Goal: Use online tool/utility: Use online tool/utility

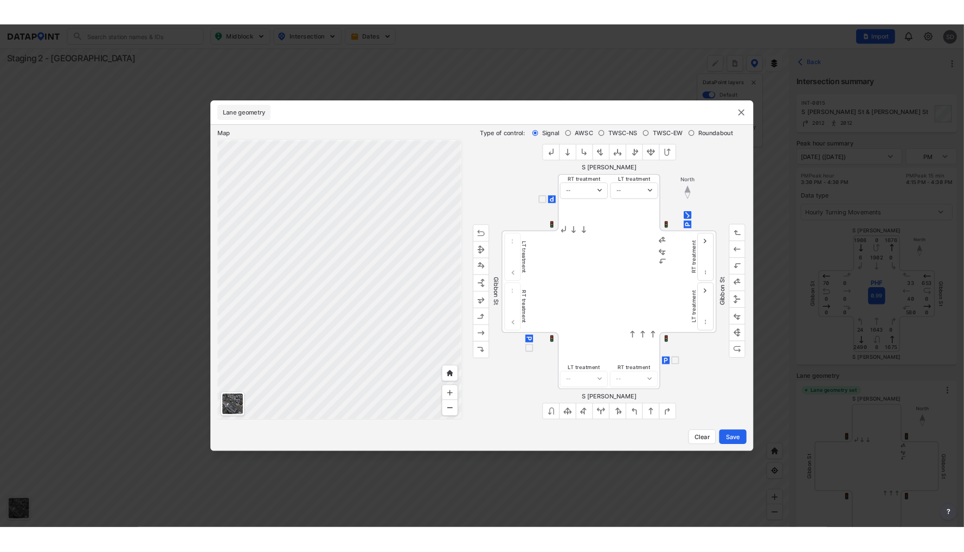
scroll to position [210, 0]
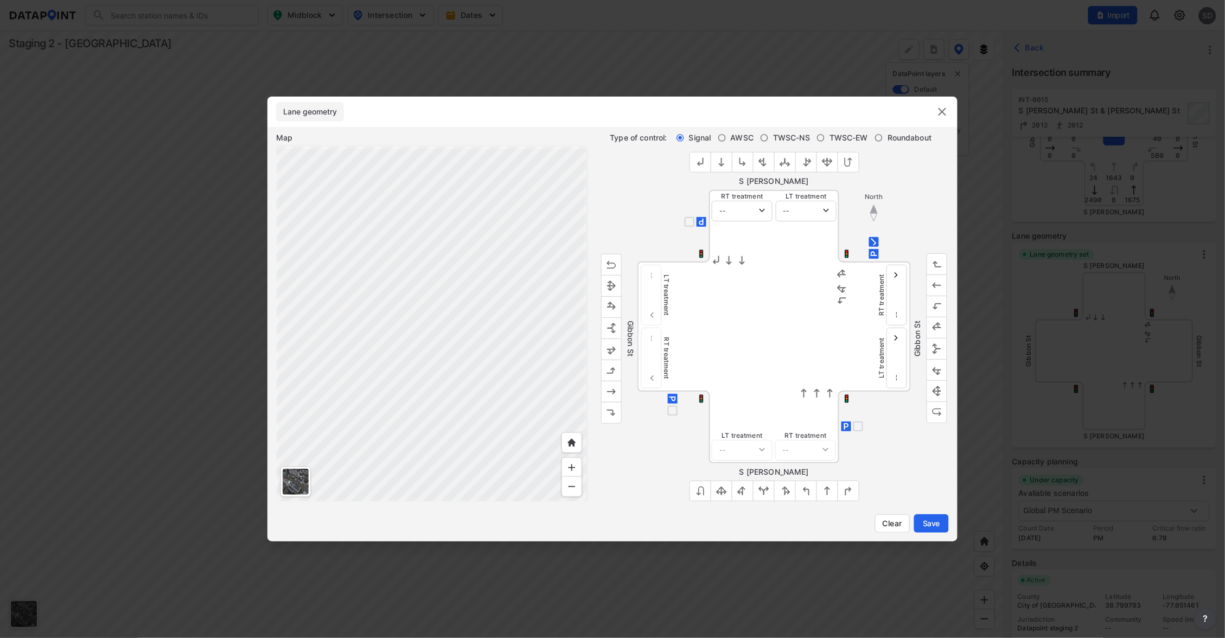
click at [718, 137] on input "AWSC" at bounding box center [722, 137] width 9 height 9
radio input "true"
click at [757, 136] on div "Signal AWSC TWSC-NS TWSC-EW Roundabout" at bounding box center [807, 137] width 262 height 11
click at [760, 137] on input "TWSC-NS" at bounding box center [764, 137] width 9 height 9
radio input "true"
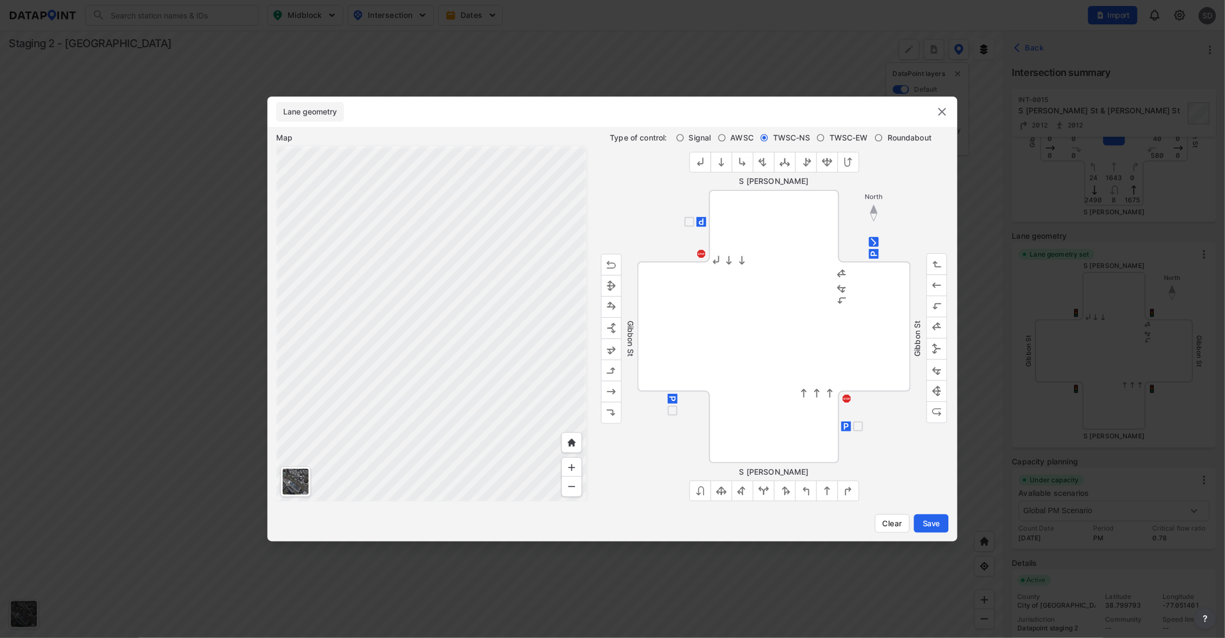
click at [827, 138] on label "TWSC-EW" at bounding box center [842, 137] width 52 height 11
click at [825, 138] on input "TWSC-EW" at bounding box center [820, 137] width 9 height 9
radio input "true"
click at [877, 142] on input "Roundabout" at bounding box center [878, 137] width 9 height 9
radio input "true"
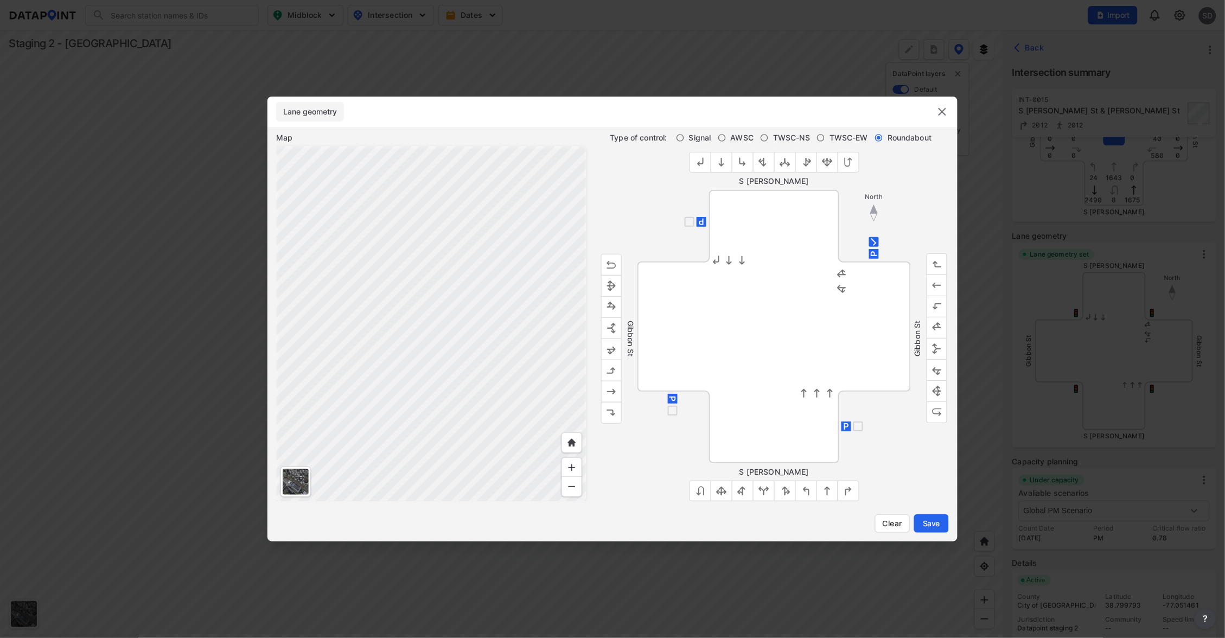
click at [682, 136] on input "Signal" at bounding box center [680, 137] width 9 height 9
radio input "true"
click at [723, 136] on input "AWSC" at bounding box center [722, 137] width 9 height 9
radio input "true"
click at [676, 138] on input "Signal" at bounding box center [680, 137] width 9 height 9
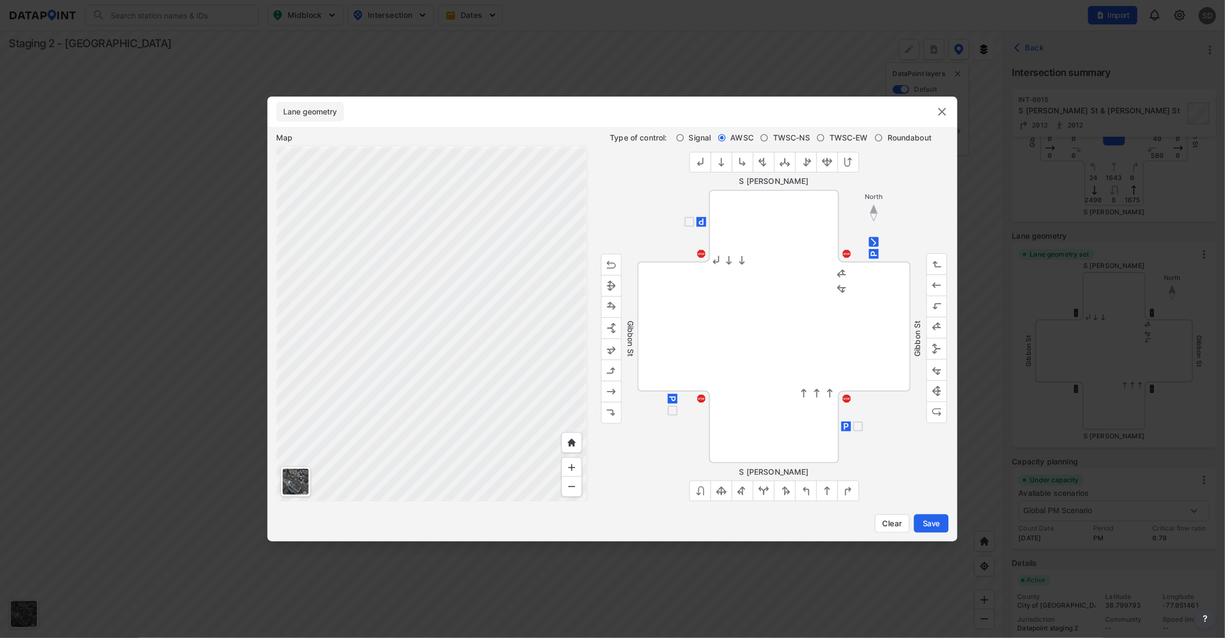
radio input "true"
select select "1"
select select "0"
click at [612, 366] on img "outlined primary button group" at bounding box center [611, 370] width 11 height 11
click at [610, 280] on img "outlined primary button group" at bounding box center [611, 285] width 11 height 11
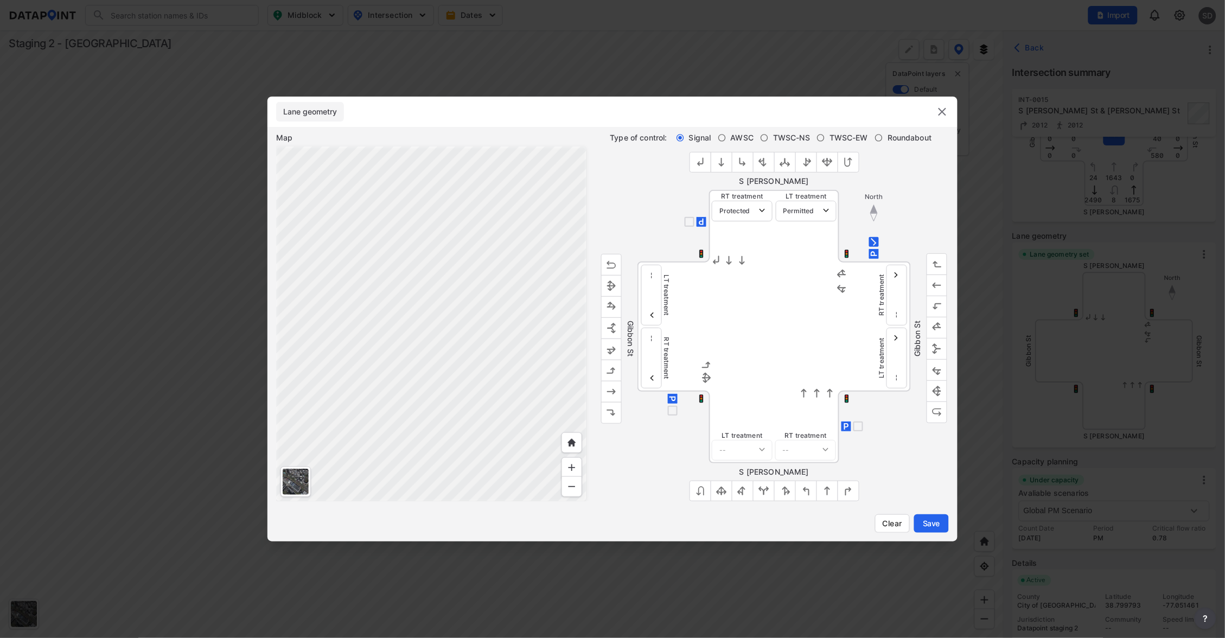
click at [610, 280] on img "outlined primary button group" at bounding box center [611, 285] width 11 height 11
click at [609, 264] on img "outlined primary button group" at bounding box center [611, 264] width 11 height 11
click at [616, 329] on img "outlined primary button group" at bounding box center [611, 328] width 11 height 11
click at [709, 353] on div "Conflicting movements Please revise your selection" at bounding box center [774, 326] width 130 height 129
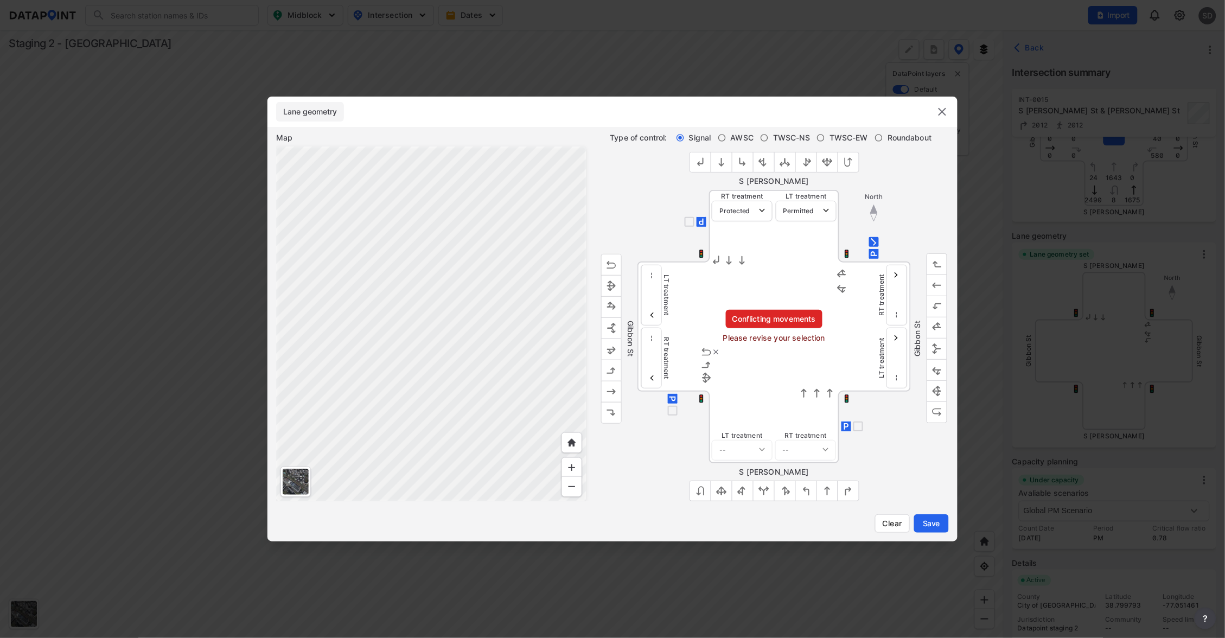
click at [708, 352] on img at bounding box center [706, 351] width 11 height 13
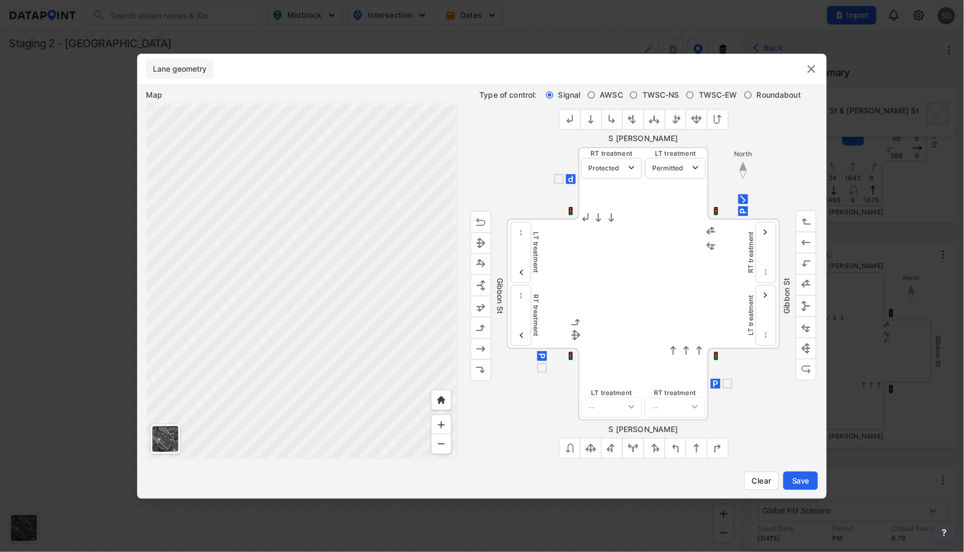
click at [505, 192] on div "Gibbon St" at bounding box center [488, 295] width 35 height 217
click at [749, 479] on button "Clear" at bounding box center [762, 480] width 35 height 18
select select "0"
select select "1"
click at [568, 450] on img "outlined primary button group" at bounding box center [570, 448] width 11 height 11
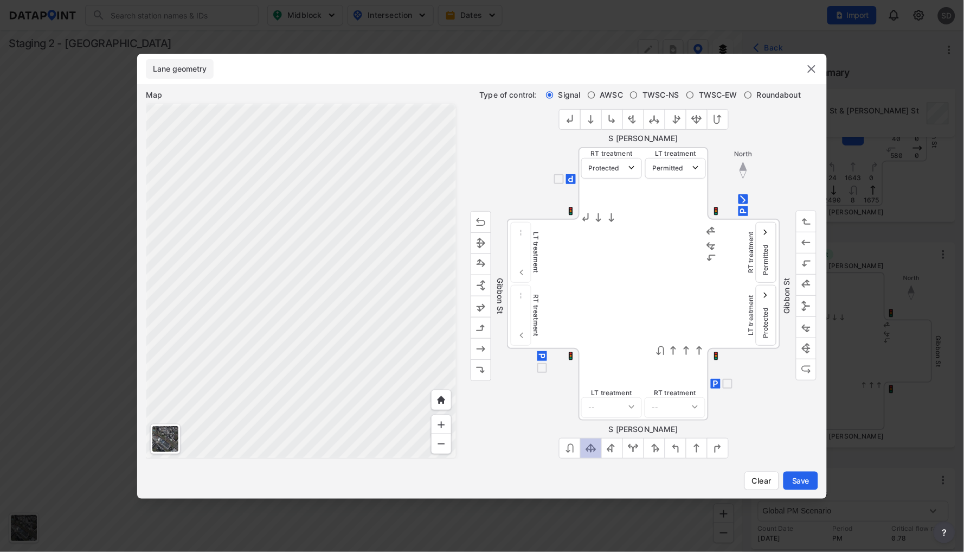
click at [592, 450] on img "outlined primary button group" at bounding box center [591, 448] width 11 height 11
click at [633, 447] on img "outlined primary button group" at bounding box center [633, 448] width 11 height 11
click at [756, 488] on button "Clear" at bounding box center [762, 480] width 35 height 18
click at [691, 451] on img "outlined primary button group" at bounding box center [696, 448] width 11 height 11
click at [670, 445] on img "outlined primary button group" at bounding box center [675, 448] width 11 height 11
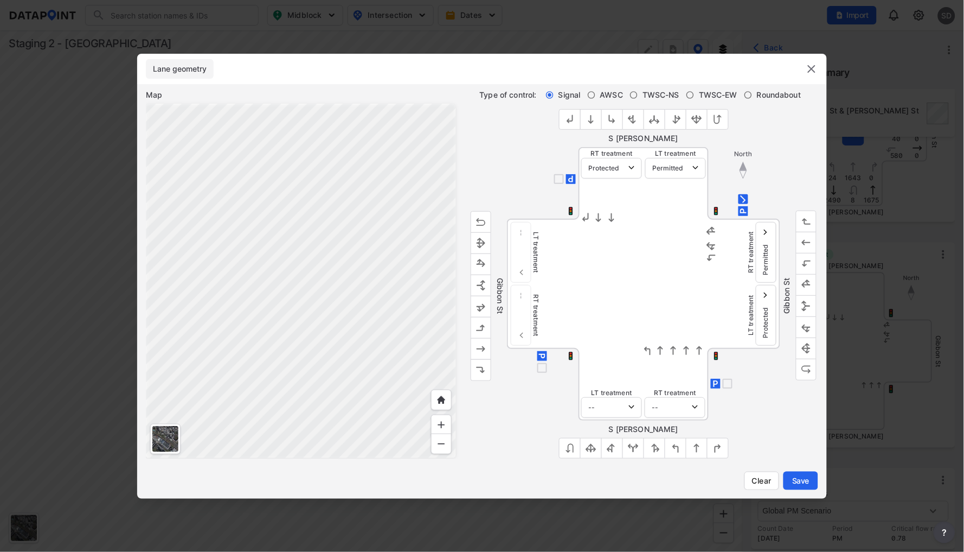
click at [631, 447] on img "outlined primary button group" at bounding box center [633, 448] width 11 height 11
click at [611, 447] on img "outlined primary button group" at bounding box center [612, 448] width 11 height 11
click at [661, 340] on img at bounding box center [661, 341] width 8 height 8
click at [588, 451] on img "outlined primary button group" at bounding box center [591, 448] width 11 height 11
click at [724, 446] on button "outlined primary button group" at bounding box center [718, 448] width 22 height 21
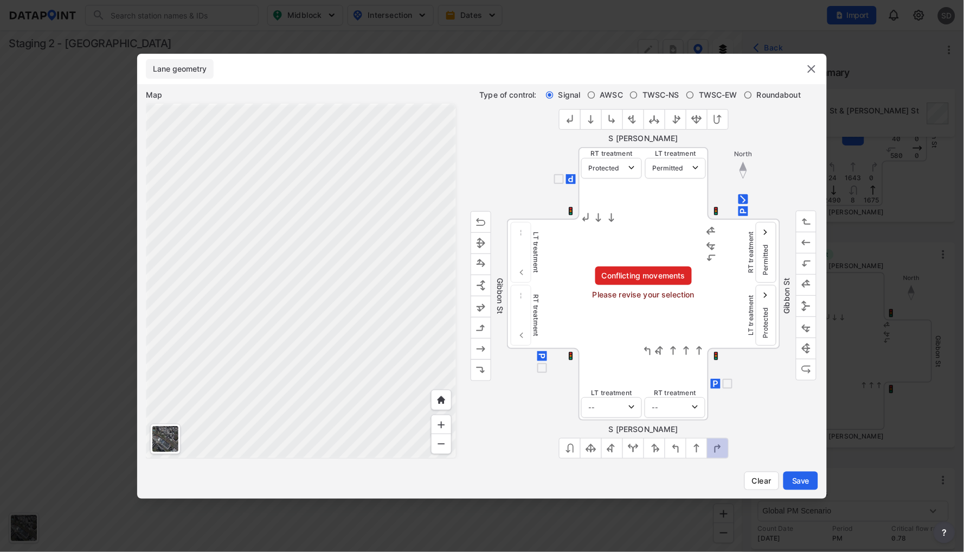
click at [717, 447] on img "outlined primary button group" at bounding box center [718, 448] width 11 height 11
click at [570, 446] on img "outlined primary button group" at bounding box center [570, 448] width 11 height 11
click at [623, 341] on img at bounding box center [622, 341] width 8 height 8
click at [568, 453] on img "outlined primary button group" at bounding box center [570, 448] width 11 height 11
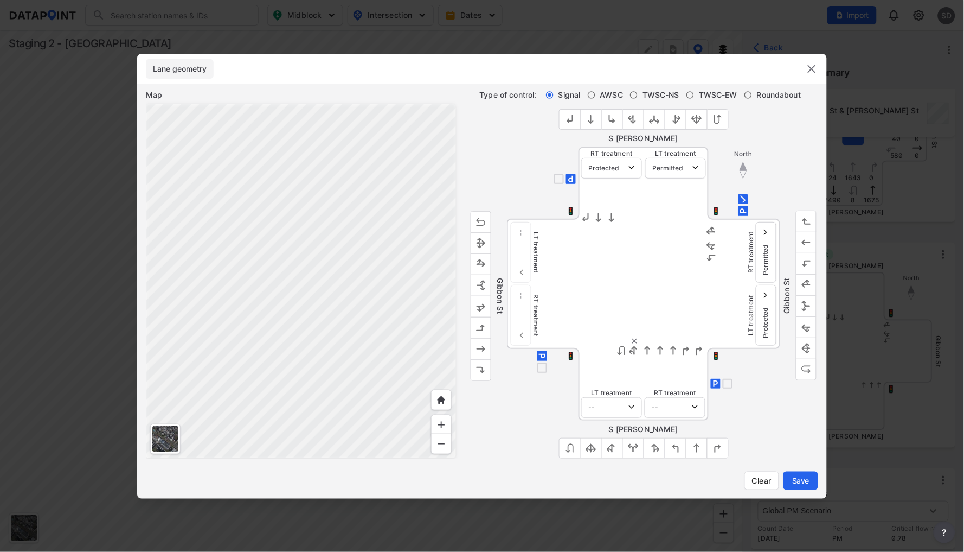
click at [632, 341] on img at bounding box center [635, 341] width 8 height 8
click at [633, 341] on img at bounding box center [635, 341] width 8 height 8
click at [649, 342] on img at bounding box center [648, 341] width 8 height 8
click at [614, 447] on img "outlined primary button group" at bounding box center [612, 448] width 11 height 11
click at [604, 446] on button "outlined primary button group" at bounding box center [612, 448] width 22 height 21
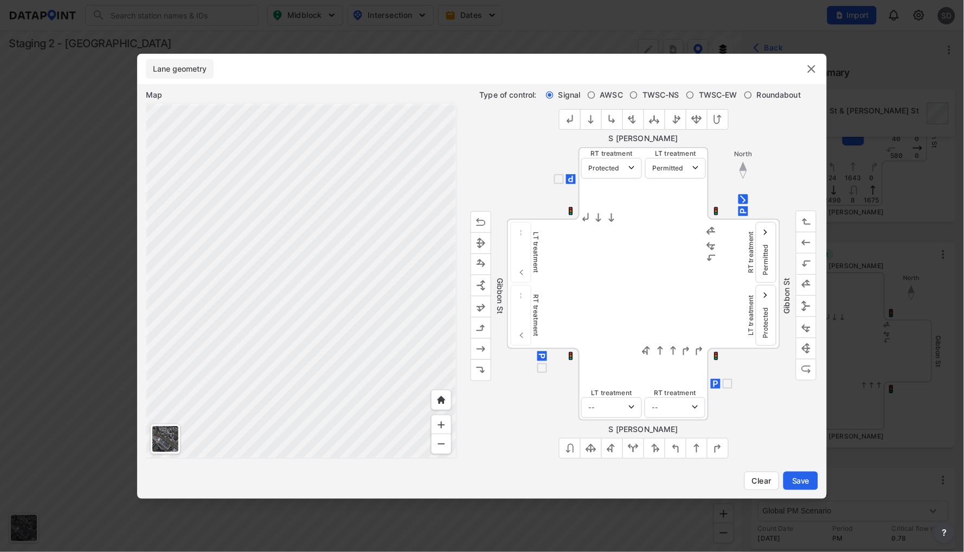
click at [592, 447] on img "outlined primary button group" at bounding box center [591, 448] width 11 height 11
click at [572, 451] on img "outlined primary button group" at bounding box center [570, 448] width 11 height 11
click at [480, 305] on img "outlined primary button group" at bounding box center [481, 305] width 11 height 11
click at [480, 292] on button "outlined primary button group" at bounding box center [481, 285] width 21 height 22
click at [482, 330] on img "outlined primary button group" at bounding box center [481, 327] width 11 height 11
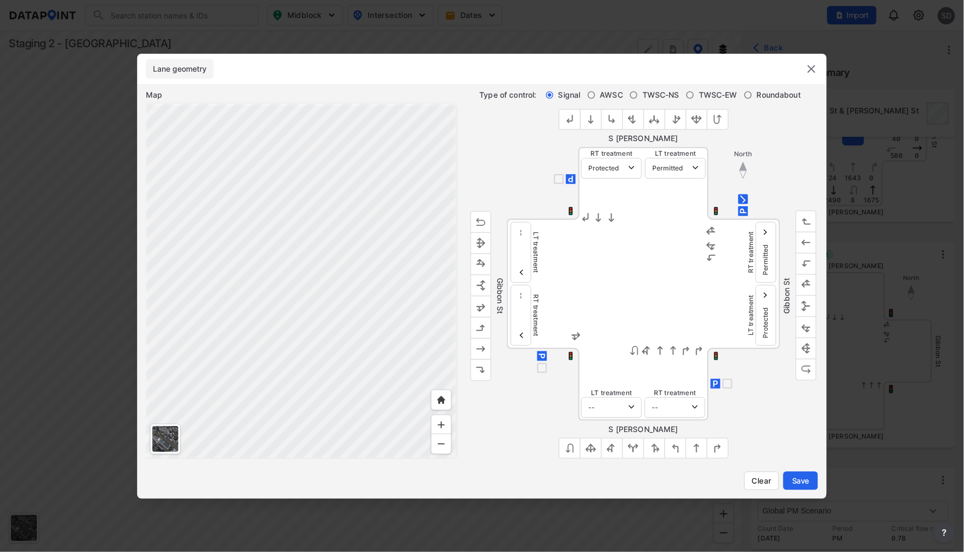
select select "1"
click at [482, 225] on img "outlined primary button group" at bounding box center [481, 221] width 11 height 11
click at [758, 481] on span "Clear" at bounding box center [762, 480] width 21 height 11
click at [482, 218] on img "outlined primary button group" at bounding box center [481, 221] width 11 height 11
click at [482, 364] on img "outlined primary button group" at bounding box center [481, 369] width 11 height 11
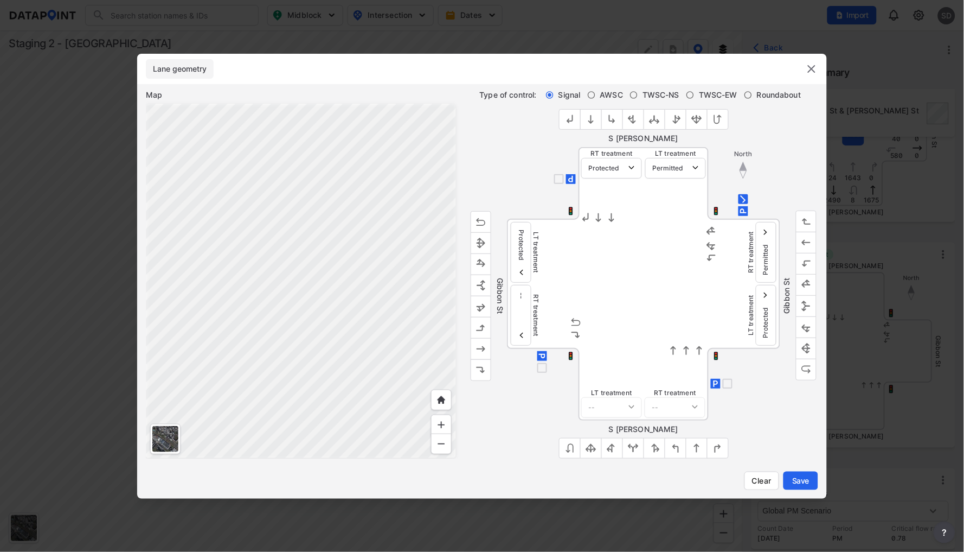
click at [483, 309] on img "outlined primary button group" at bounding box center [481, 305] width 11 height 11
click at [481, 326] on img "outlined primary button group" at bounding box center [481, 327] width 11 height 11
click at [483, 284] on img "outlined primary button group" at bounding box center [481, 284] width 11 height 11
click at [482, 305] on img "outlined primary button group" at bounding box center [481, 305] width 11 height 11
click at [479, 330] on img "outlined primary button group" at bounding box center [481, 327] width 11 height 11
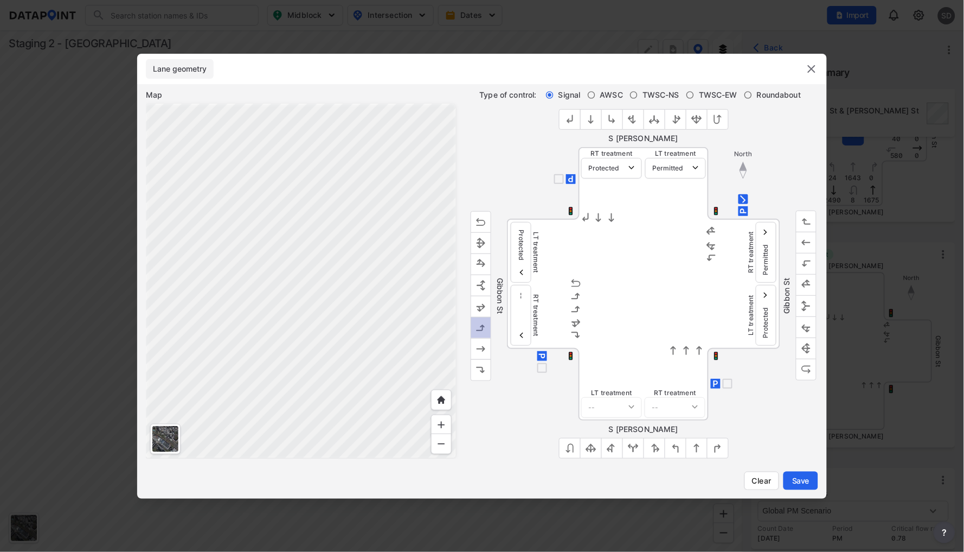
click at [481, 328] on img "outlined primary button group" at bounding box center [481, 327] width 11 height 11
